Goal: Find contact information: Find contact information

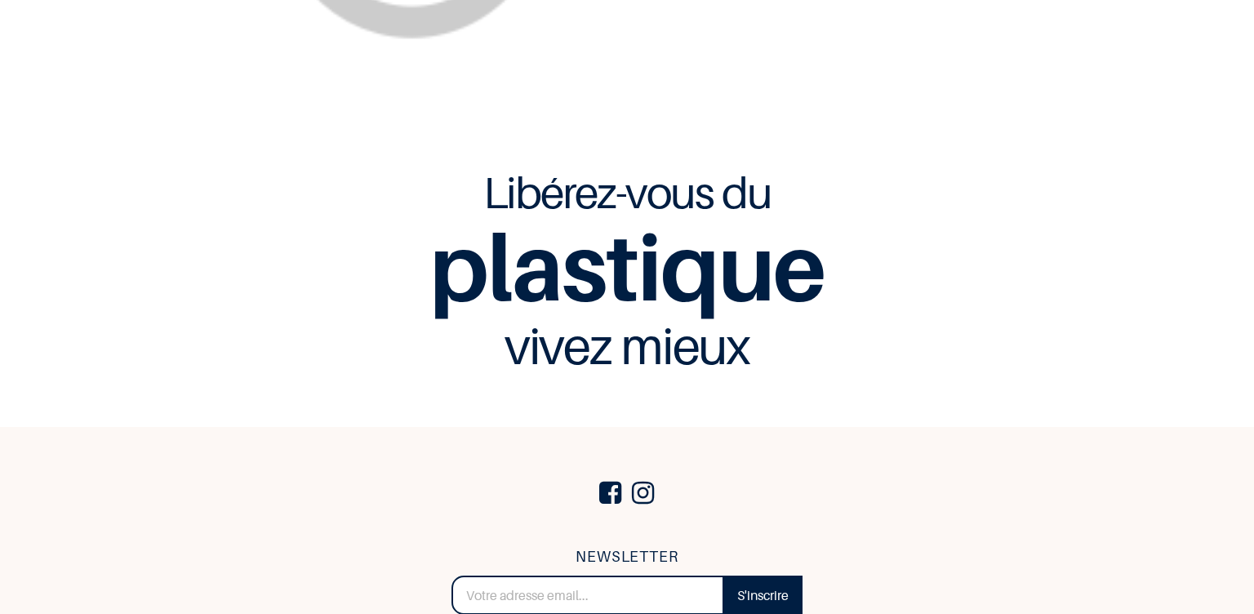
scroll to position [3690, 0]
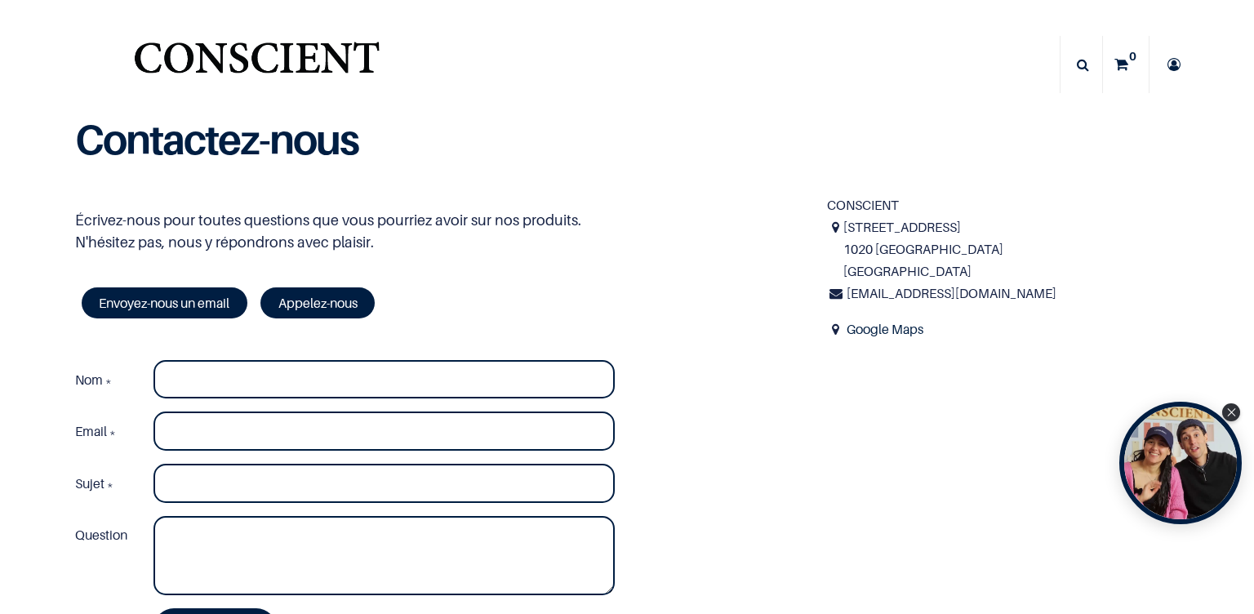
drag, startPoint x: 949, startPoint y: 295, endPoint x: 903, endPoint y: 341, distance: 65.3
click at [903, 341] on div "CONSCIENT 30 rue de Molenbeek 1020 Bruxelles Belgique infos@beconscient.com Goo…" at bounding box center [1003, 273] width 376 height 159
drag, startPoint x: 982, startPoint y: 294, endPoint x: 836, endPoint y: 291, distance: 146.2
click at [836, 291] on div "infos@beconscient.com" at bounding box center [1003, 294] width 352 height 22
copy span "infos@beconscient.com"
